Goal: Transaction & Acquisition: Purchase product/service

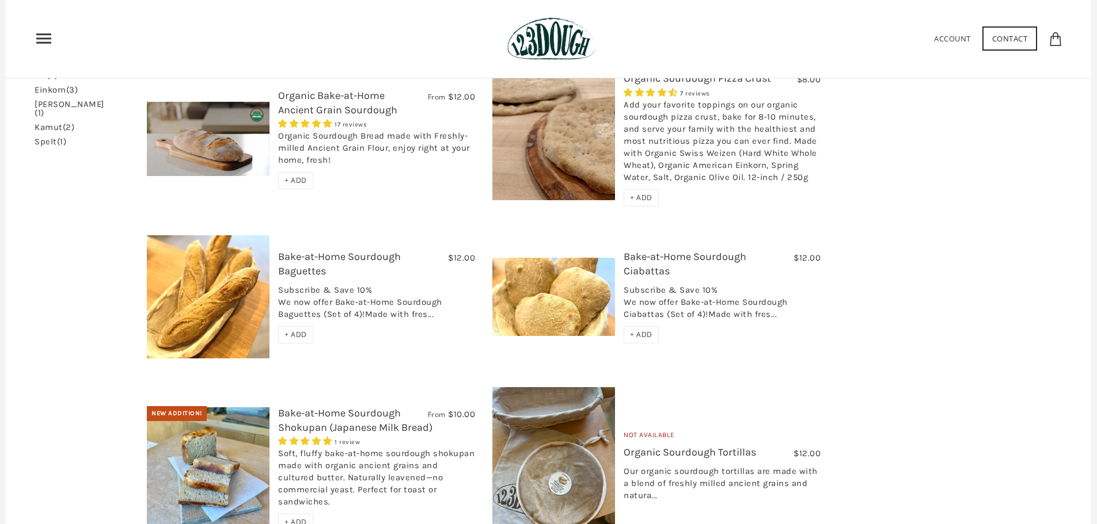
scroll to position [134, 0]
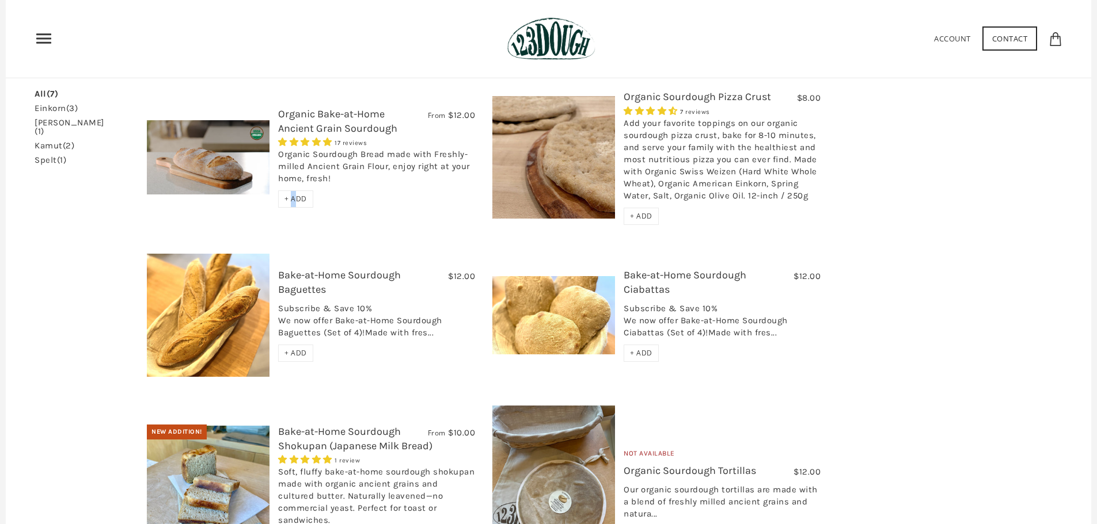
click at [294, 200] on span "+ ADD" at bounding box center [295, 199] width 22 height 10
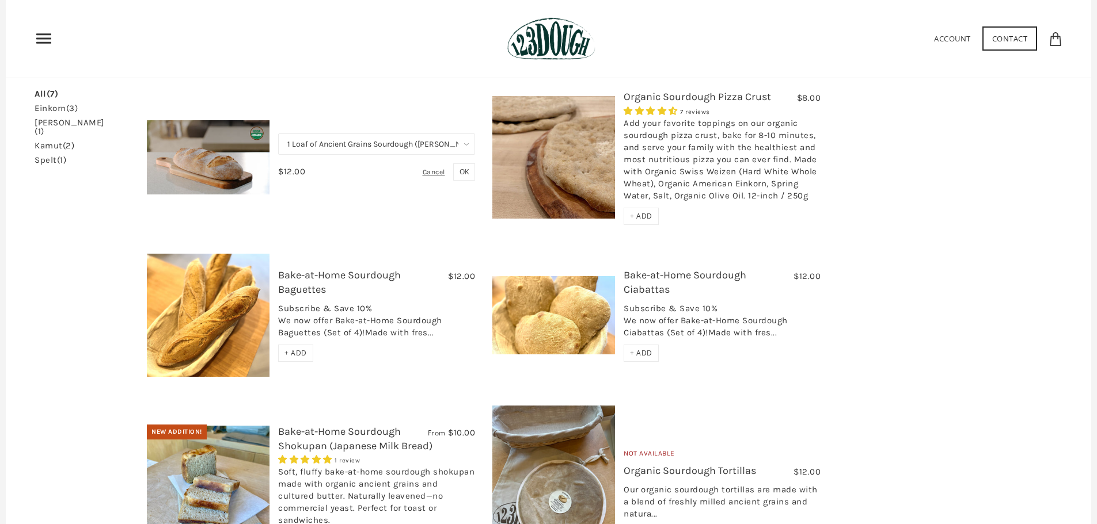
click at [51, 109] on link "einkorn (3)" at bounding box center [56, 108] width 43 height 9
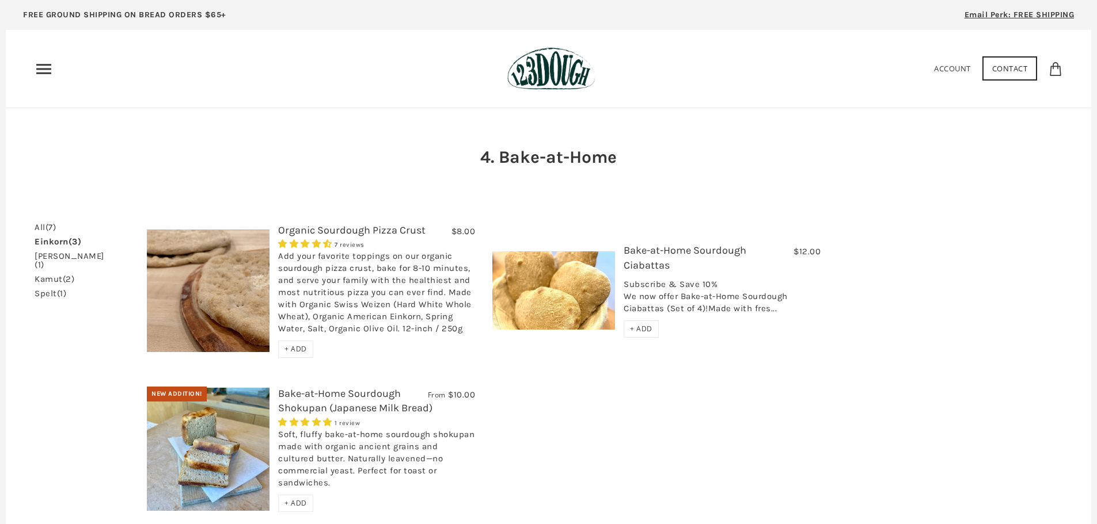
click at [47, 52] on div "Home 3 Ingredients Our Bread Subscribe & Save SOURDOUGH NOODLES Shop ALL Bread" at bounding box center [549, 68] width 1028 height 43
click at [47, 73] on use "Primary" at bounding box center [43, 69] width 15 height 10
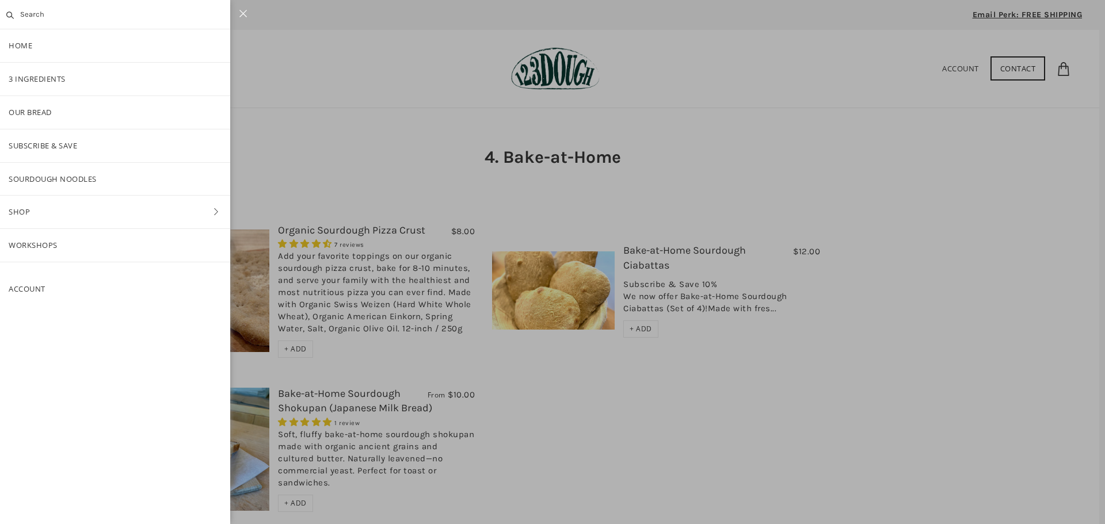
click at [309, 128] on div at bounding box center [552, 262] width 1105 height 524
